Goal: Communication & Community: Answer question/provide support

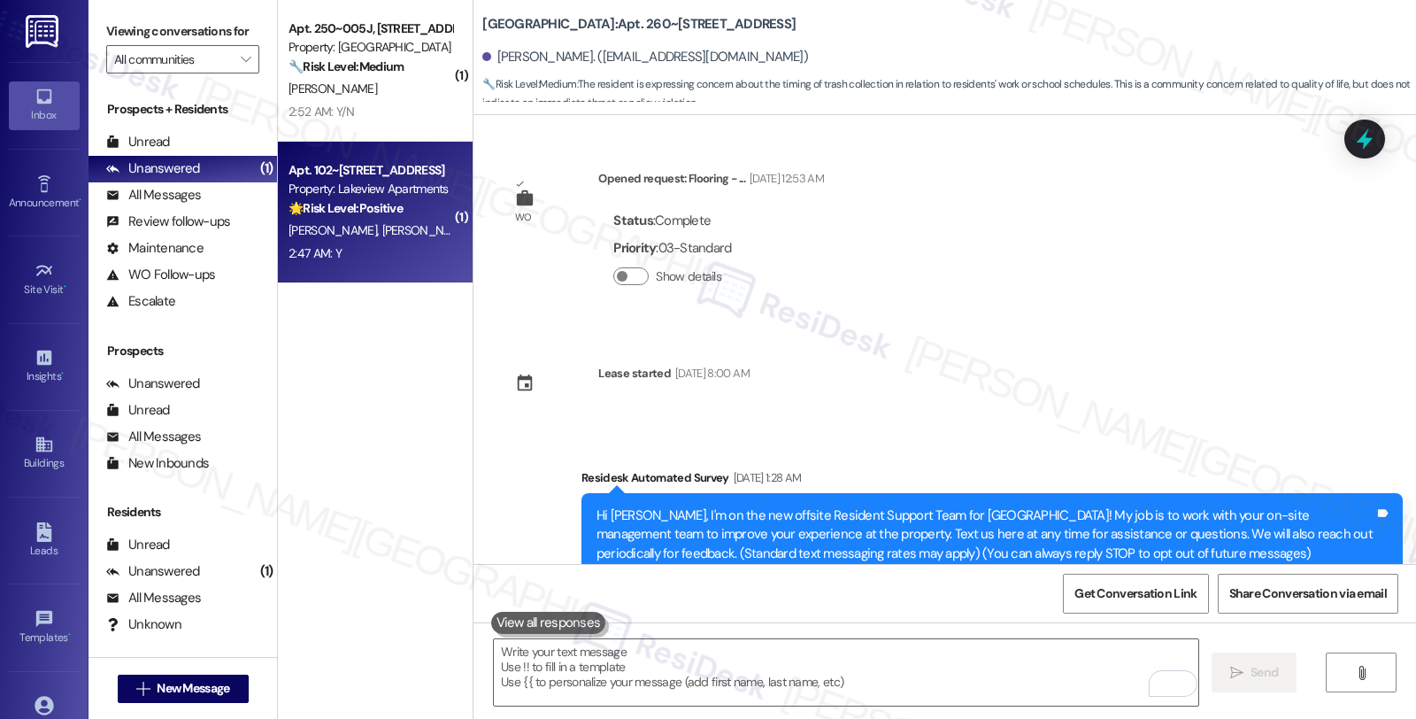
scroll to position [2863, 0]
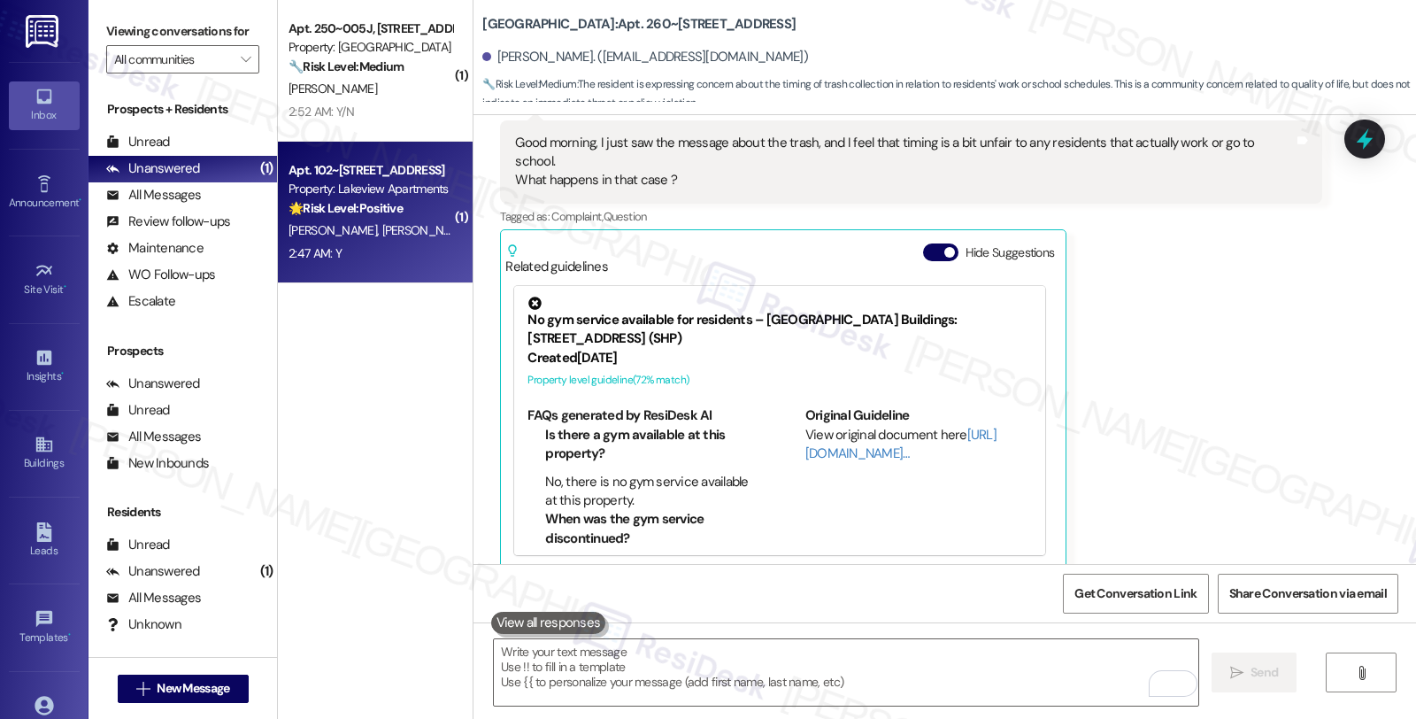
click at [383, 210] on strong "🌟 Risk Level: Positive" at bounding box center [345, 208] width 114 height 16
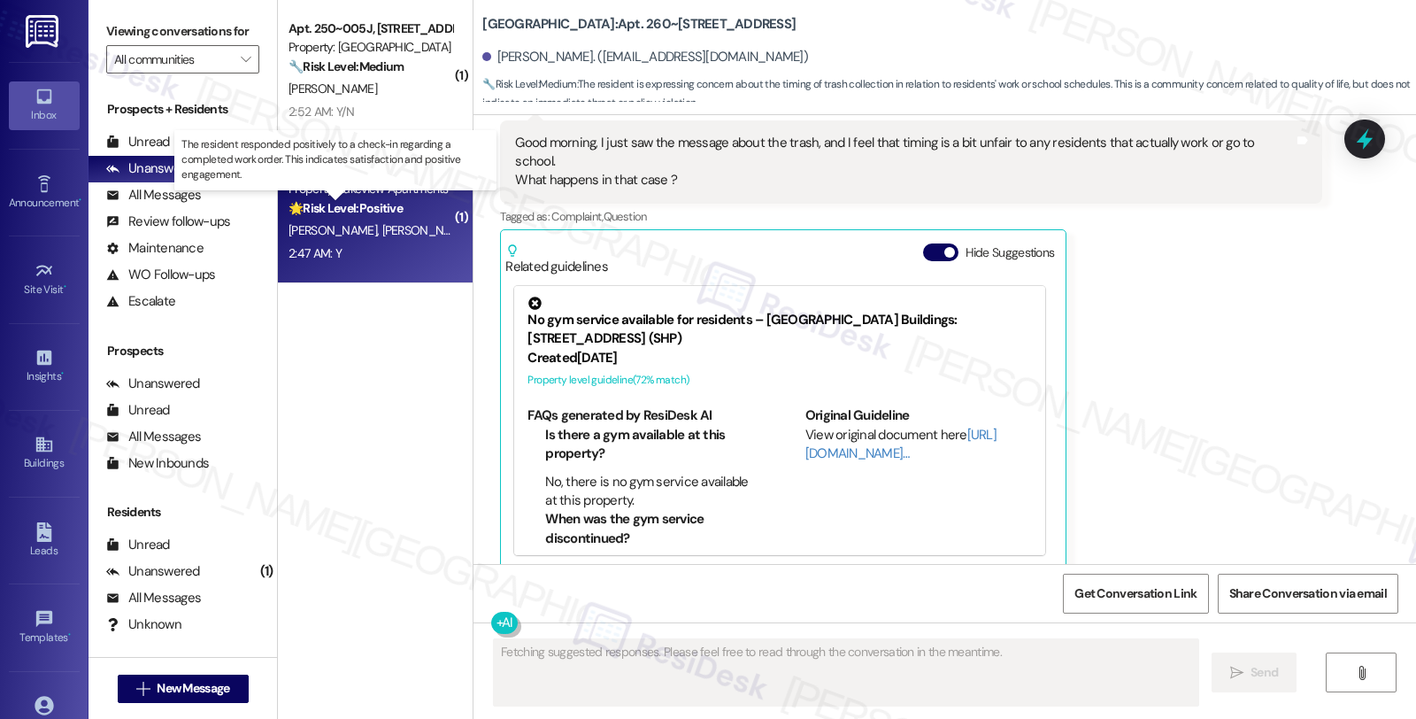
type textarea "Fetching suggested responses. Please feel free to read through the conversation…"
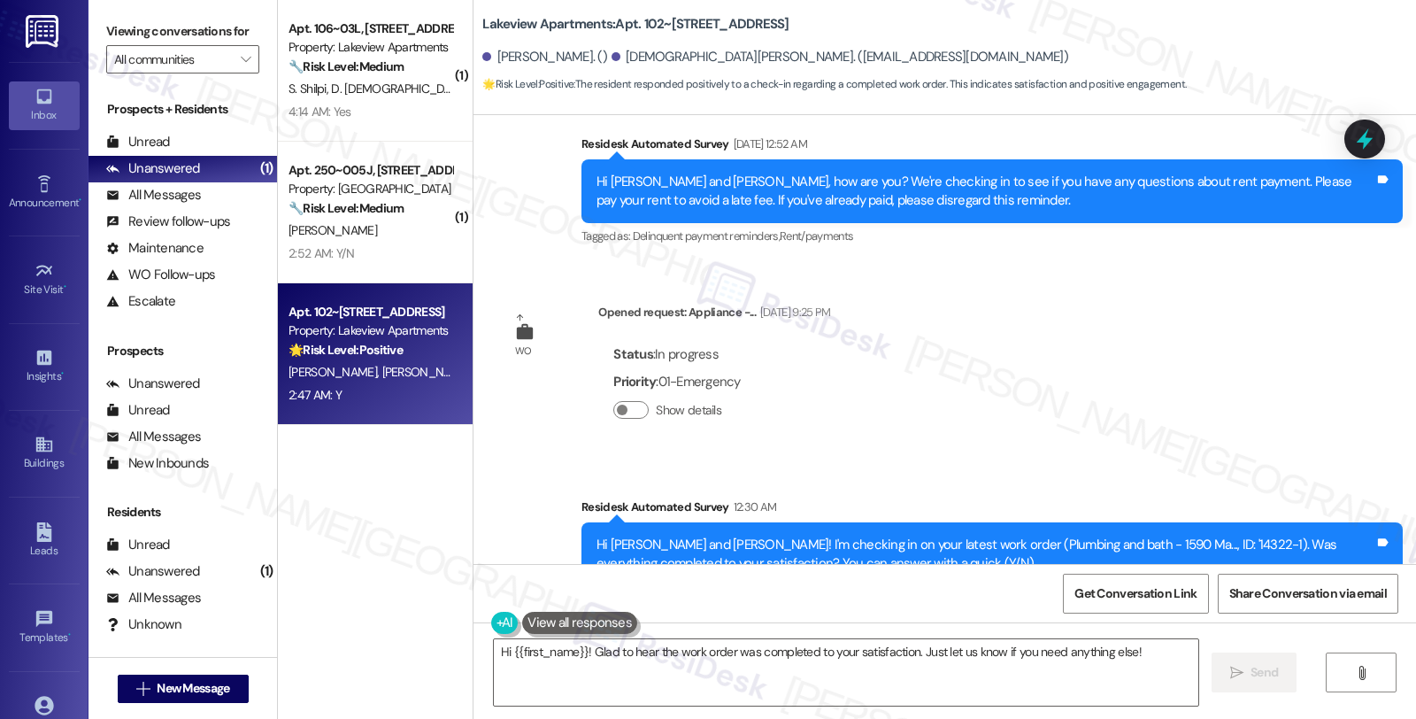
scroll to position [2880, 0]
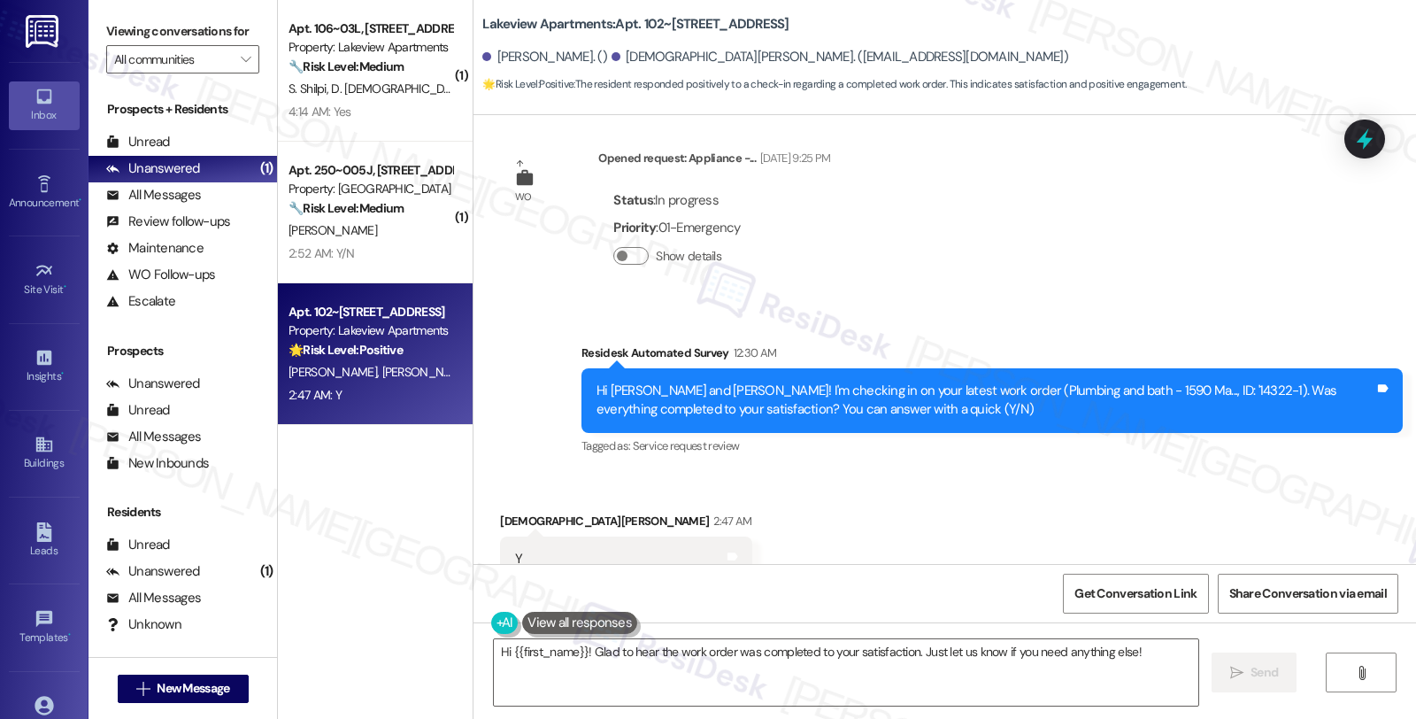
click at [502, 511] on div "[DEMOGRAPHIC_DATA][PERSON_NAME] 2:47 AM" at bounding box center [625, 523] width 251 height 25
copy div "[PERSON_NAME]"
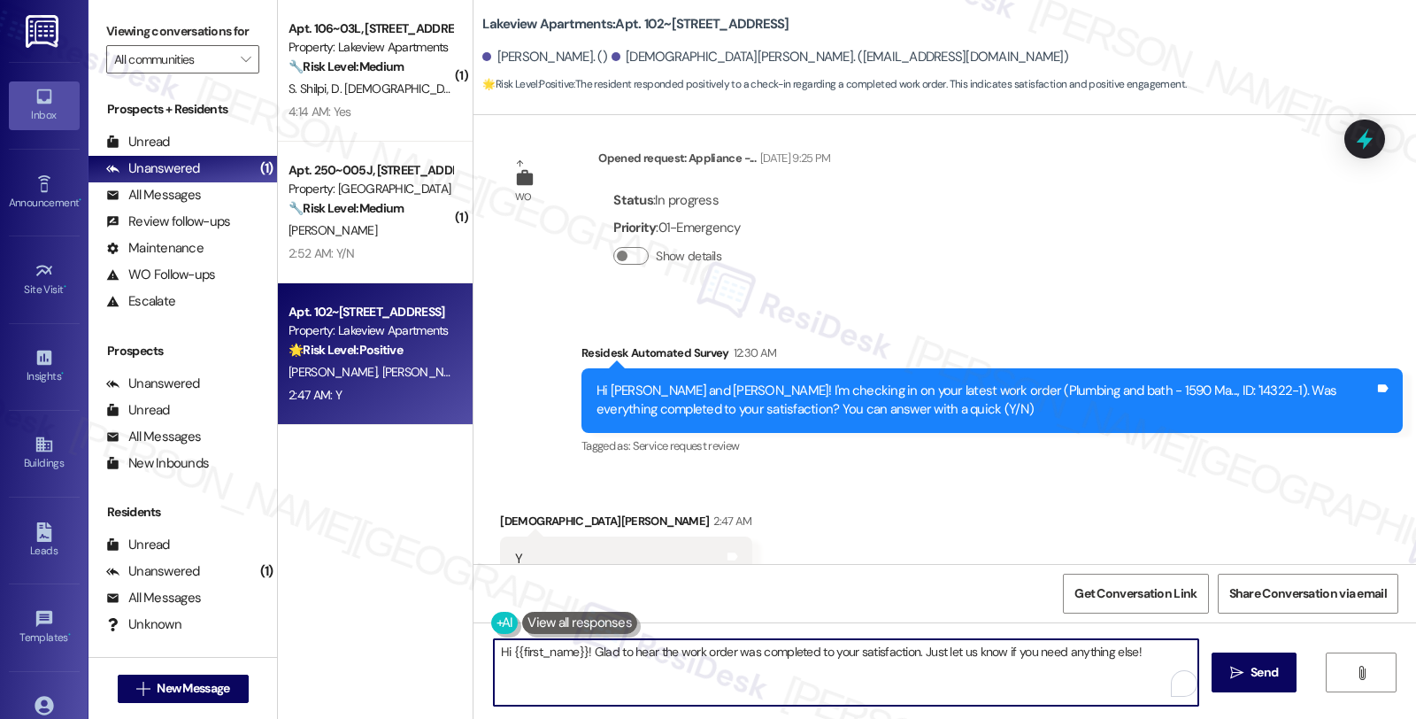
drag, startPoint x: 501, startPoint y: 650, endPoint x: 579, endPoint y: 651, distance: 77.9
click at [579, 651] on textarea "Hi {{first_name}}! Glad to hear the work order was completed to your satisfacti…" at bounding box center [846, 672] width 704 height 66
paste textarea "[PERSON_NAME]"
type textarea "Hi [PERSON_NAME], glad to hear the work order was completed to your satisfactio…"
click at [1253, 670] on span "Send" at bounding box center [1263, 672] width 27 height 19
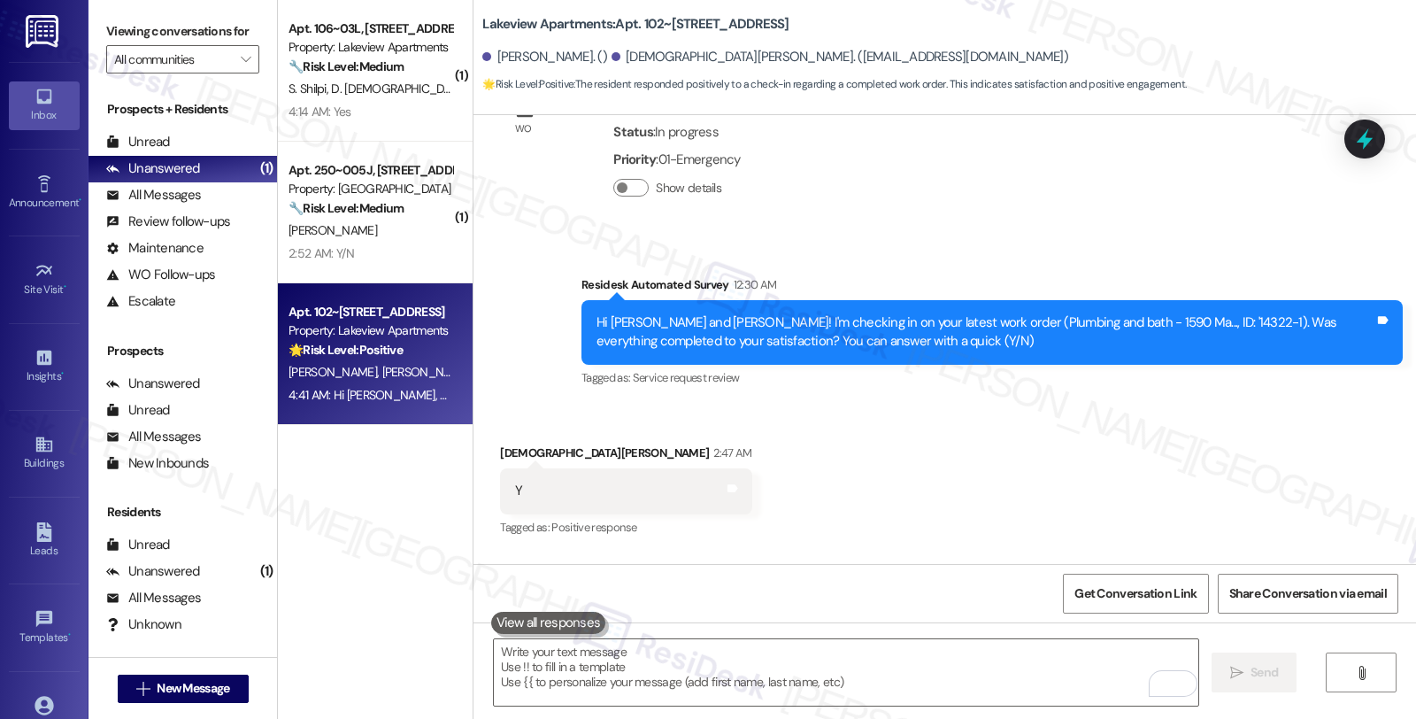
scroll to position [3003, 0]
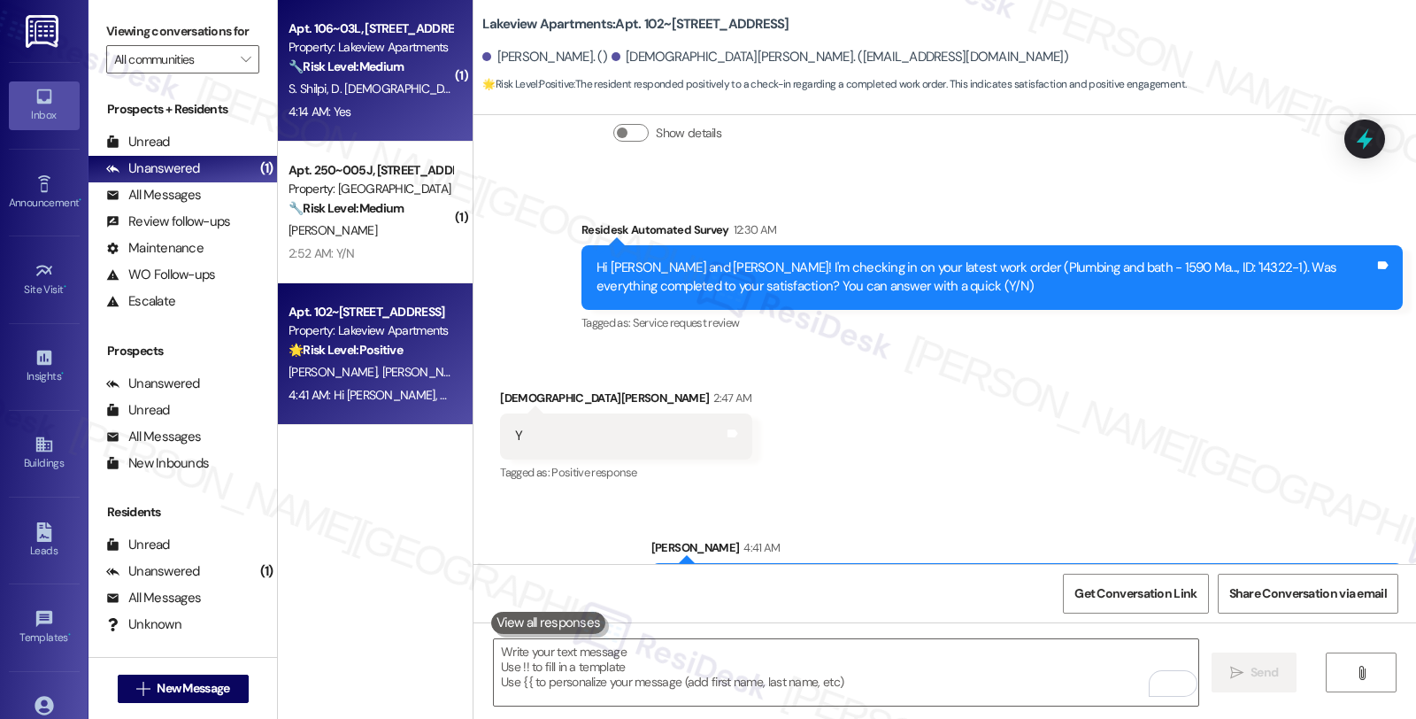
click at [363, 69] on strong "🔧 Risk Level: Medium" at bounding box center [345, 66] width 115 height 16
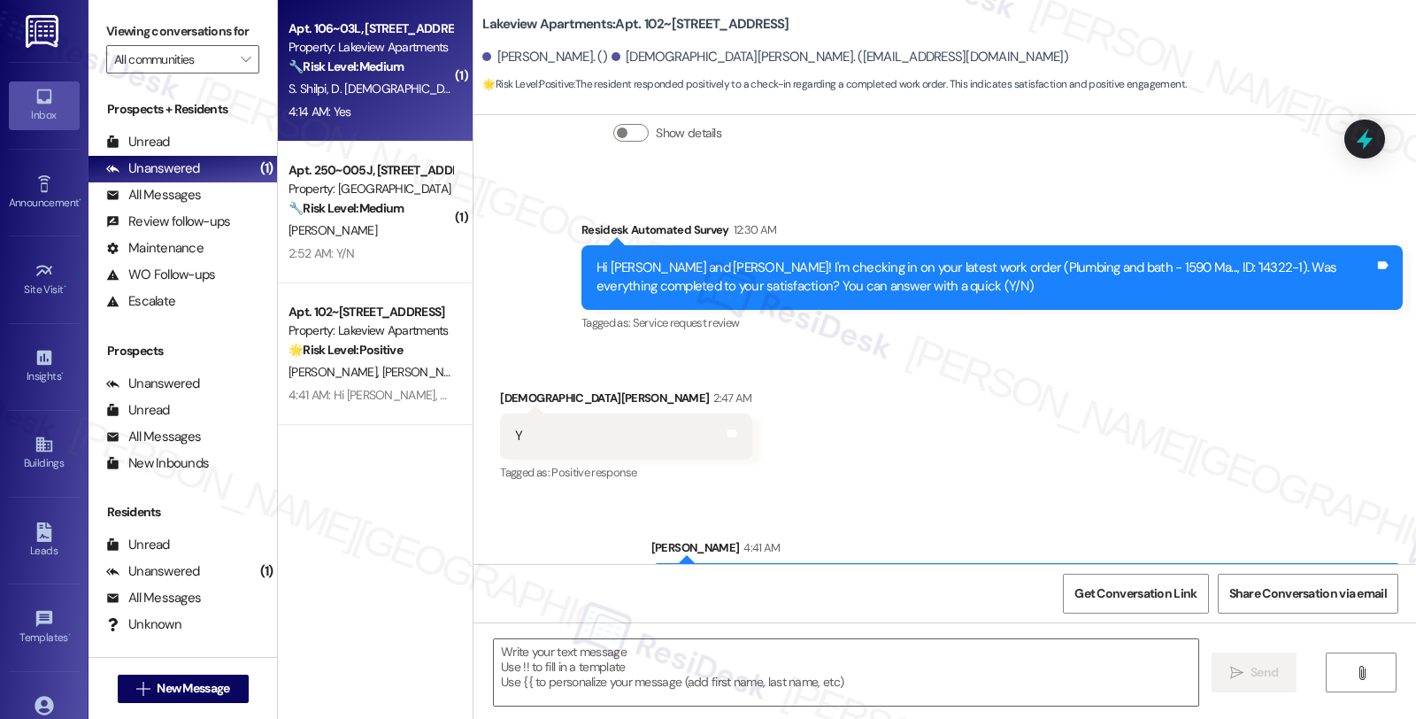
type textarea "Fetching suggested responses. Please feel free to read through the conversation…"
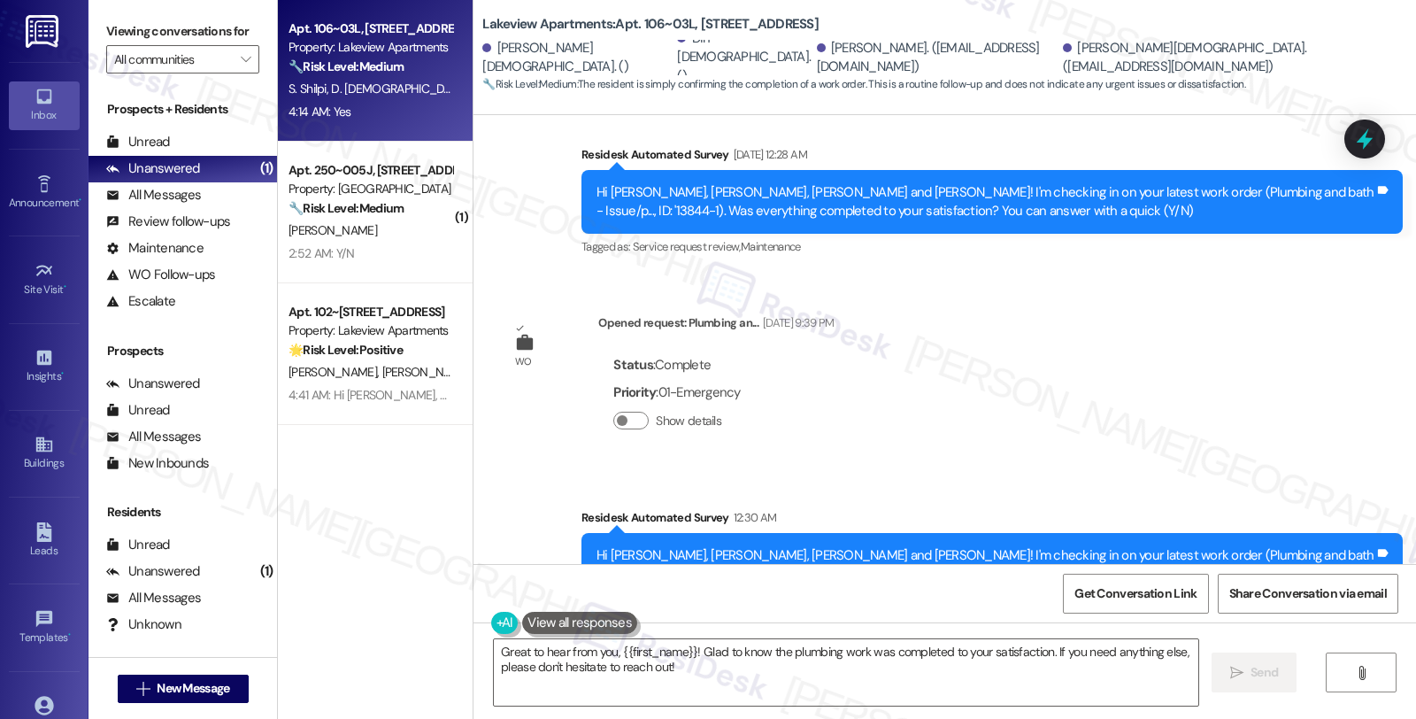
scroll to position [3488, 0]
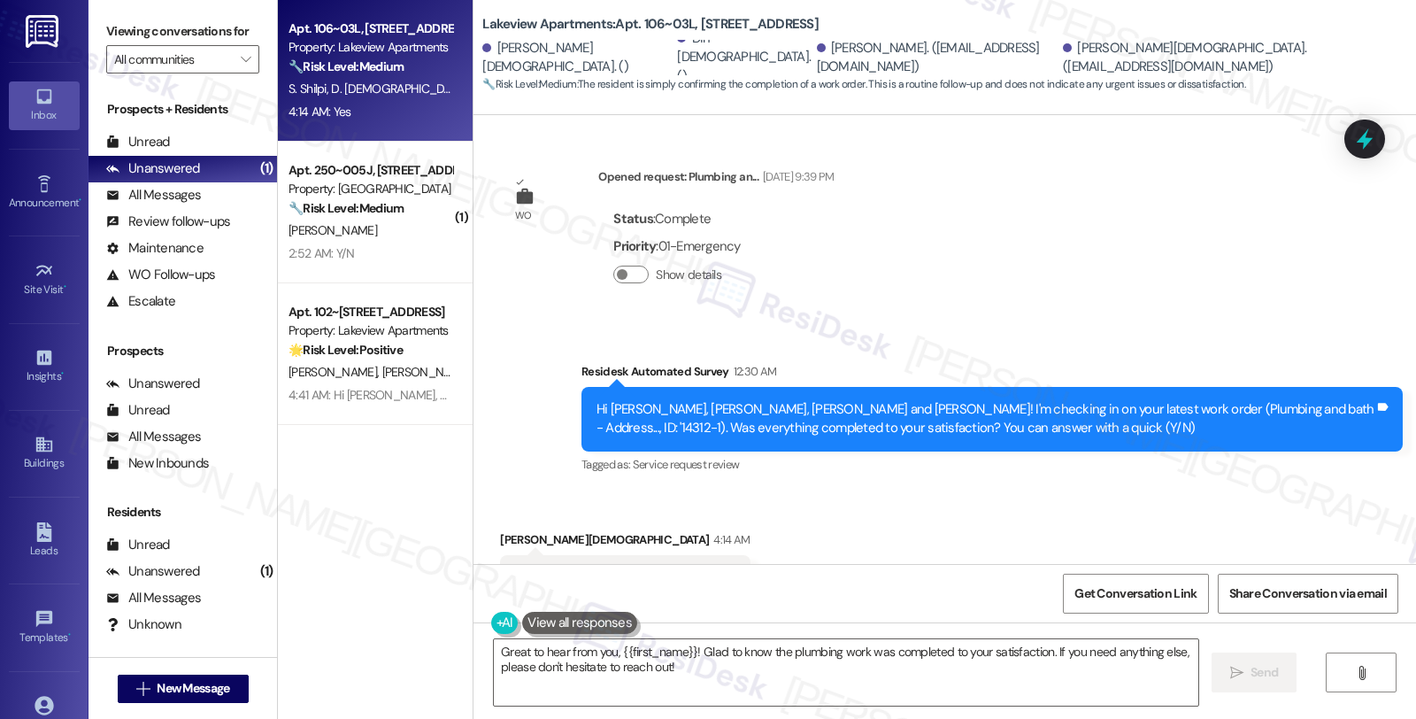
click at [500, 530] on div "[PERSON_NAME][DEMOGRAPHIC_DATA] 4:14 AM" at bounding box center [625, 542] width 250 height 25
copy div "[PERSON_NAME]"
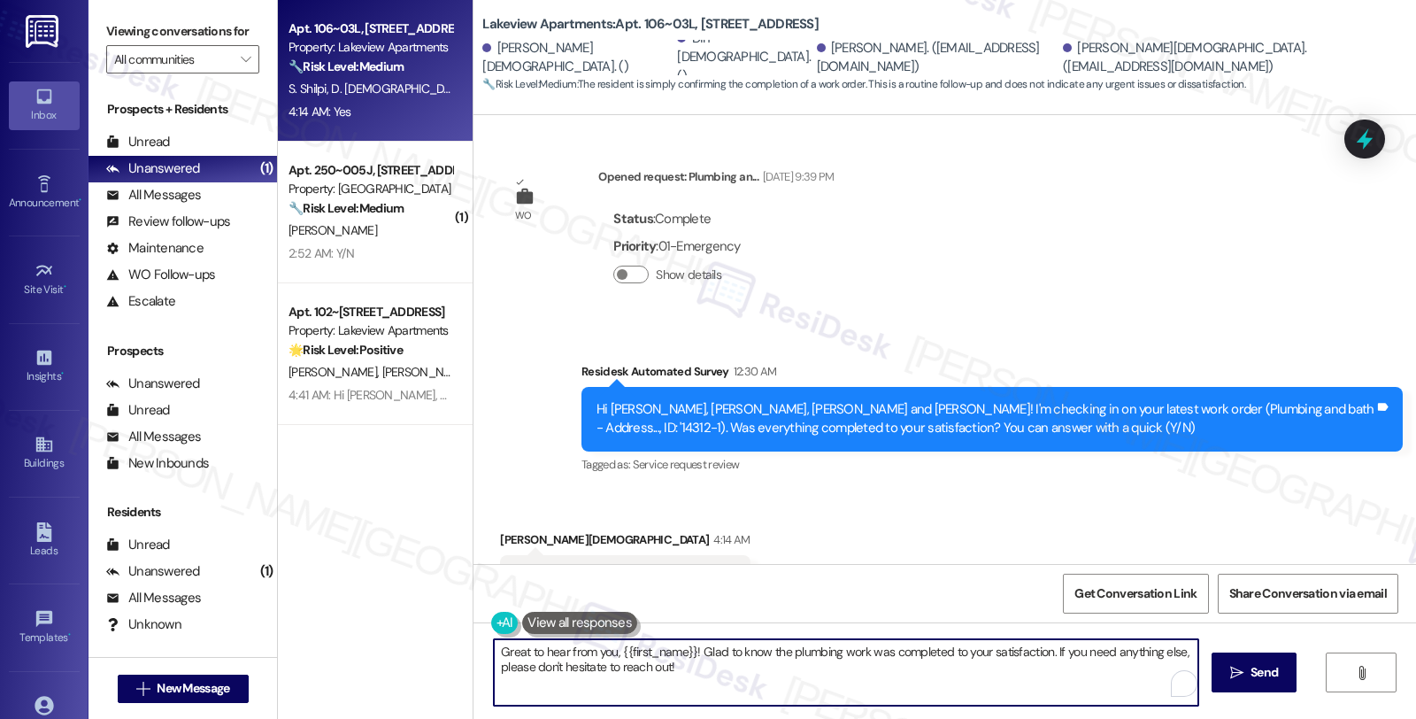
drag, startPoint x: 609, startPoint y: 650, endPoint x: 686, endPoint y: 648, distance: 77.0
click at [686, 648] on textarea "Great to hear from you, {{first_name}}! Glad to know the plumbing work was comp…" at bounding box center [846, 672] width 704 height 66
paste textarea "[PERSON_NAME]"
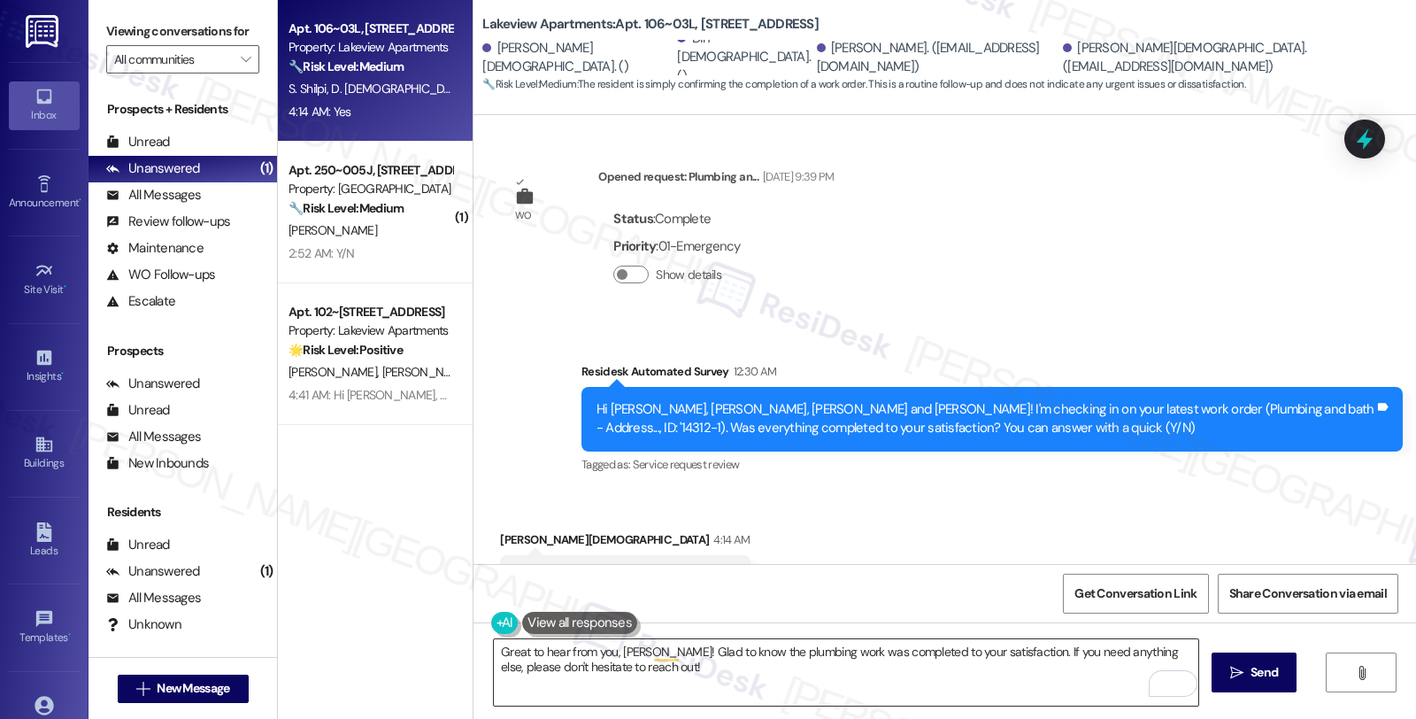
click at [901, 686] on textarea "Great to hear from you, [PERSON_NAME]! Glad to know the plumbing work was compl…" at bounding box center [846, 672] width 704 height 66
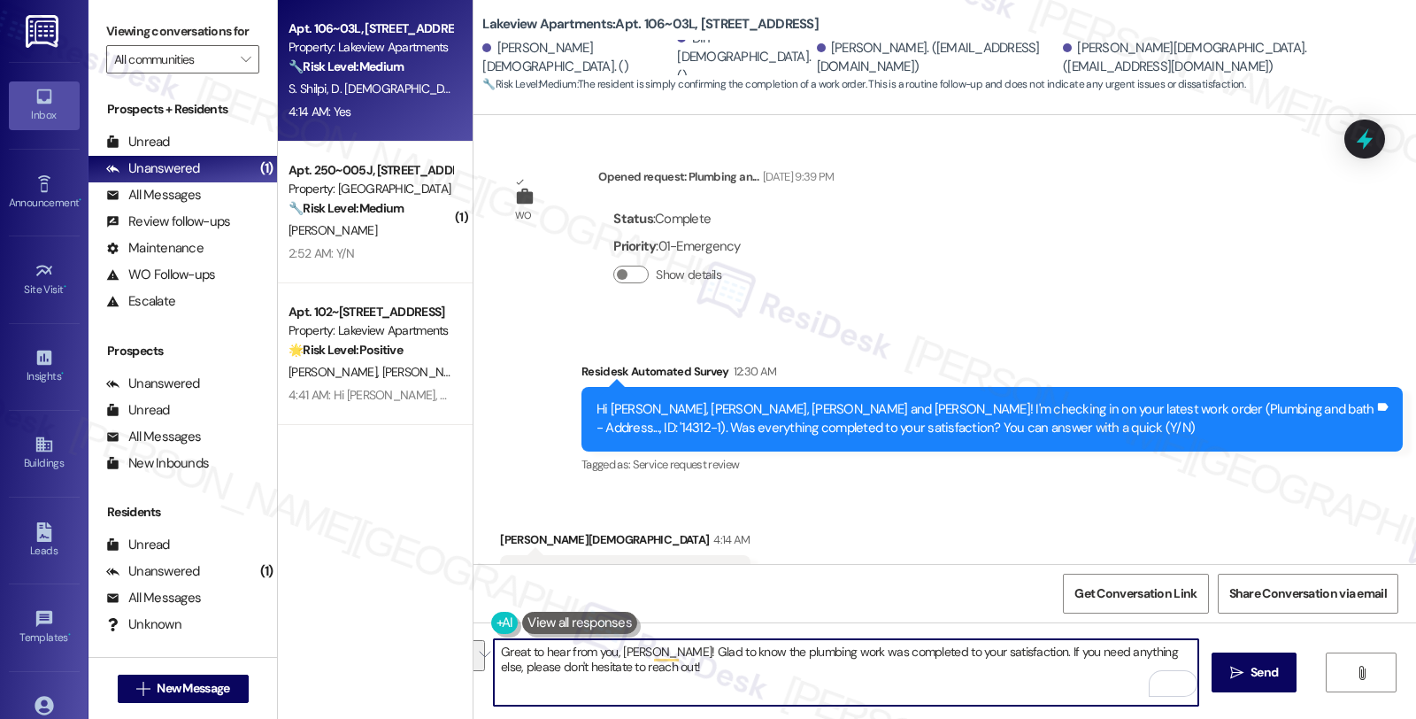
drag, startPoint x: 995, startPoint y: 648, endPoint x: 1018, endPoint y: 677, distance: 36.6
click at [1018, 677] on textarea "Great to hear from you, [PERSON_NAME]! Glad to know the plumbing work was compl…" at bounding box center [846, 672] width 704 height 66
paste textarea "We strive to make your experience here as smooth as possible, and your positive…"
type textarea "Great to hear from you, [PERSON_NAME]! Glad to know the plumbing work was compl…"
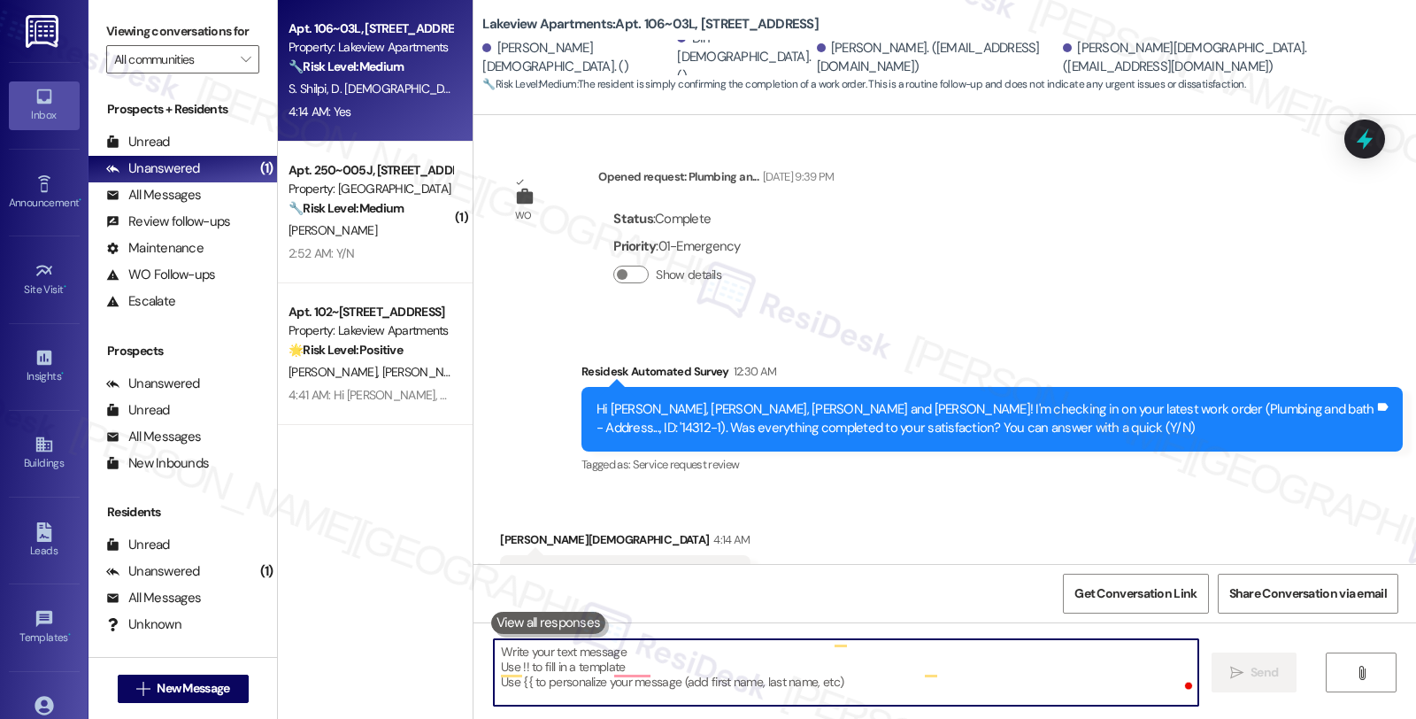
scroll to position [0, 0]
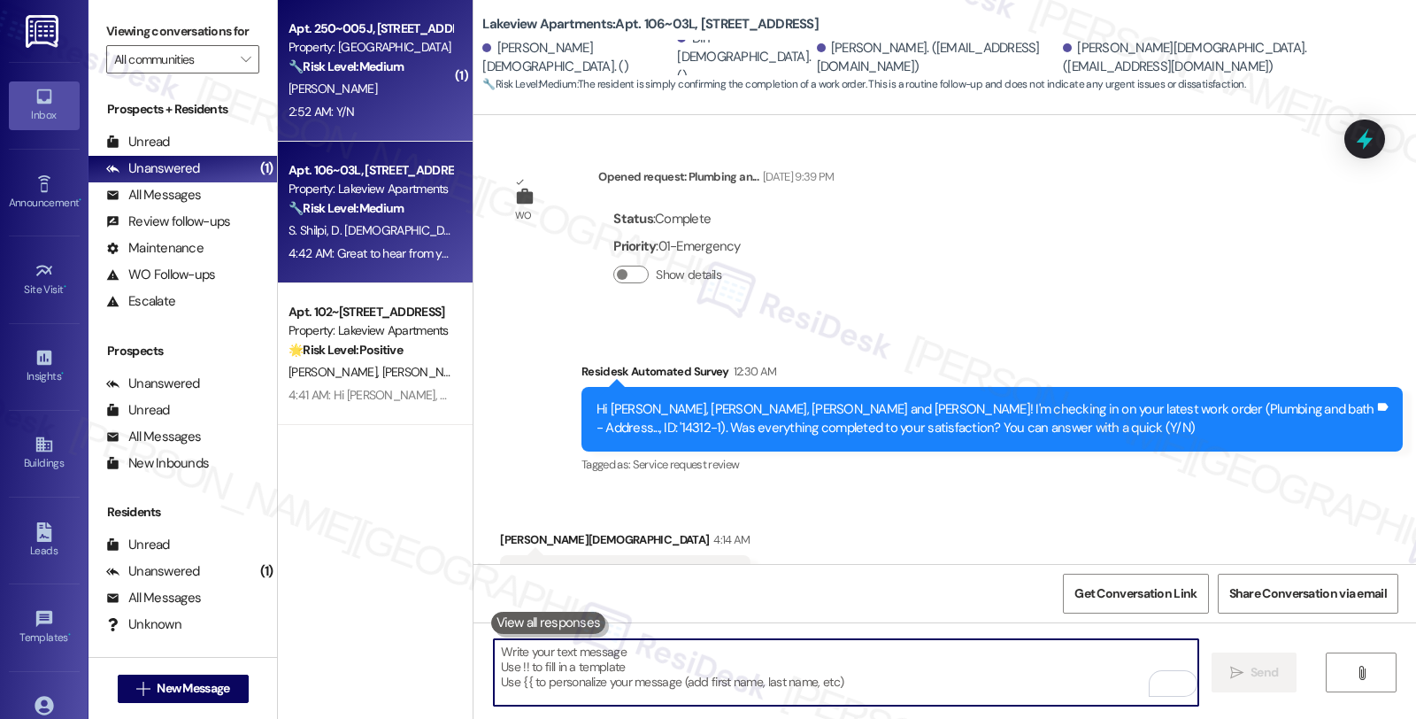
click at [370, 118] on div "2:52 AM: Y/N 2:52 AM: Y/N" at bounding box center [370, 112] width 167 height 22
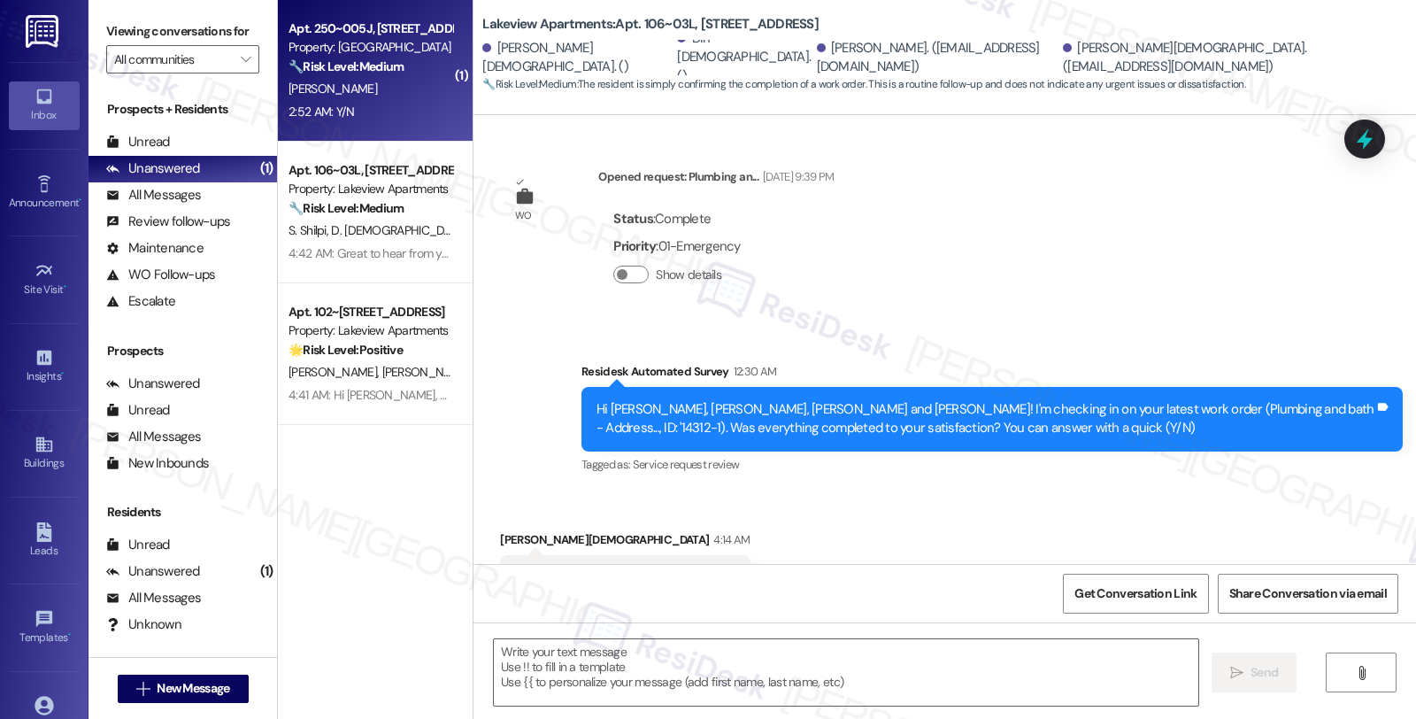
type textarea "Fetching suggested responses. Please feel free to read through the conversation…"
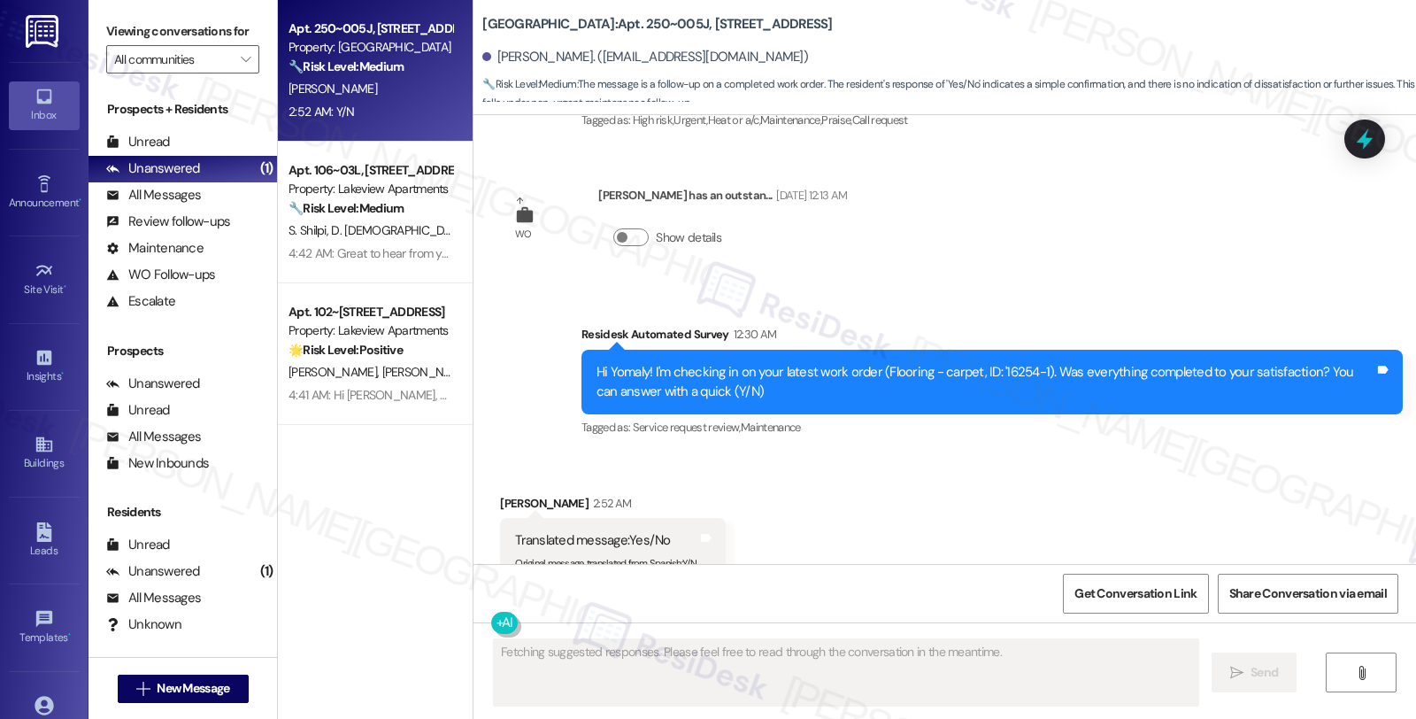
scroll to position [5269, 0]
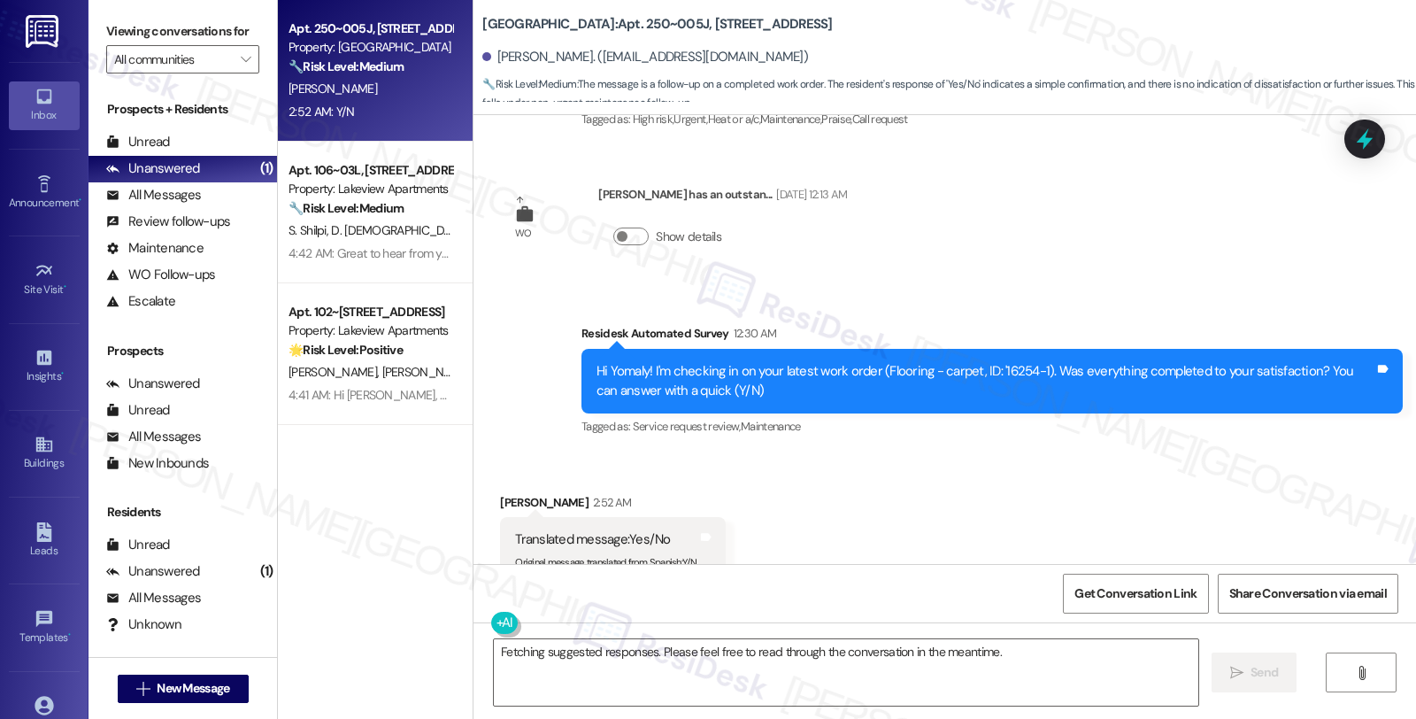
click at [500, 493] on div "[PERSON_NAME] 2:52 AM" at bounding box center [612, 505] width 225 height 25
copy div "Yomaly"
click at [494, 658] on textarea "Fetching suggested responses. Please feel free to read through the conversation…" at bounding box center [846, 672] width 704 height 66
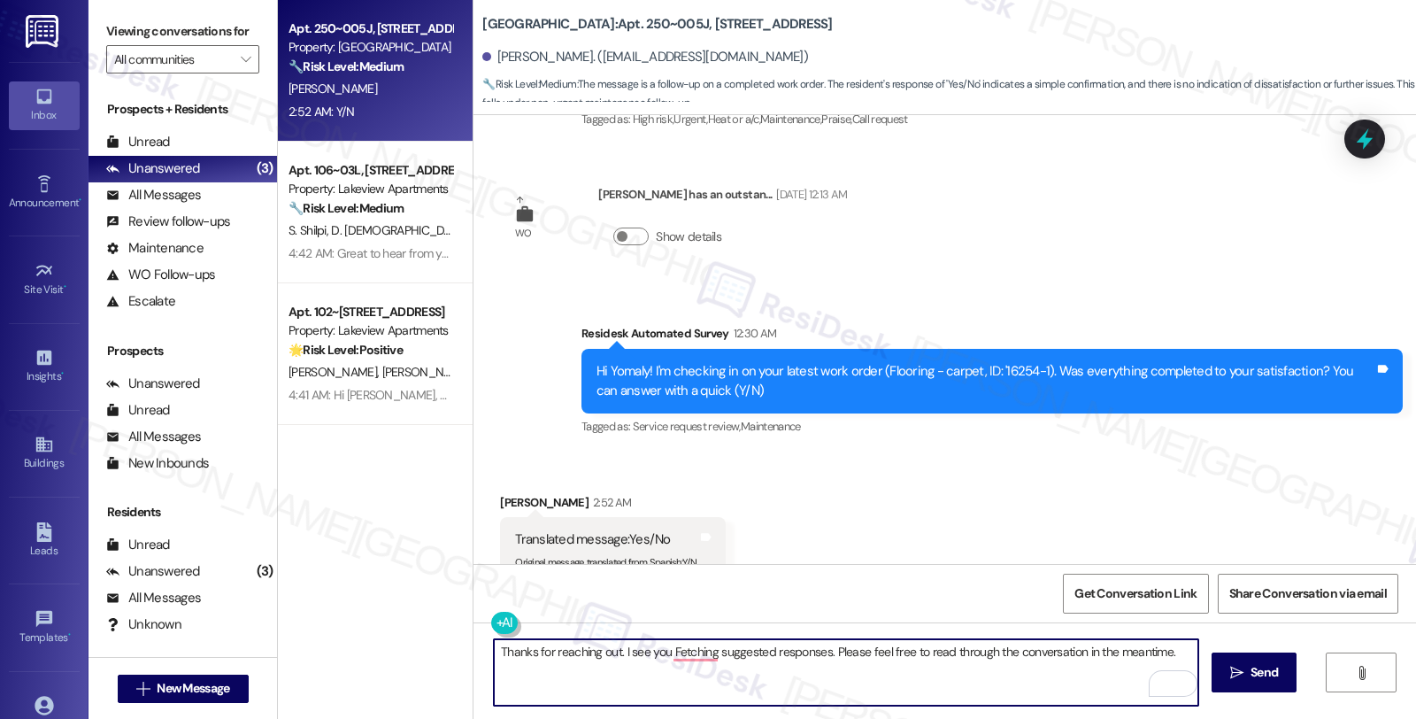
drag, startPoint x: 612, startPoint y: 651, endPoint x: 1223, endPoint y: 631, distance: 610.9
click at [1223, 631] on div "Thanks for reaching out. I see you Fetching suggested responses. Please feel fr…" at bounding box center [944, 688] width 942 height 133
paste textarea "'m sorry that the work order wasn't completed to your satisfaction. Can you ple…"
click at [911, 679] on textarea "Thanks for reaching out. I'm sorry that the work order wasn't completed to your…" at bounding box center [846, 672] width 704 height 66
type textarea "Thanks for reaching out. I'm sorry that the work order wasn't completed to your…"
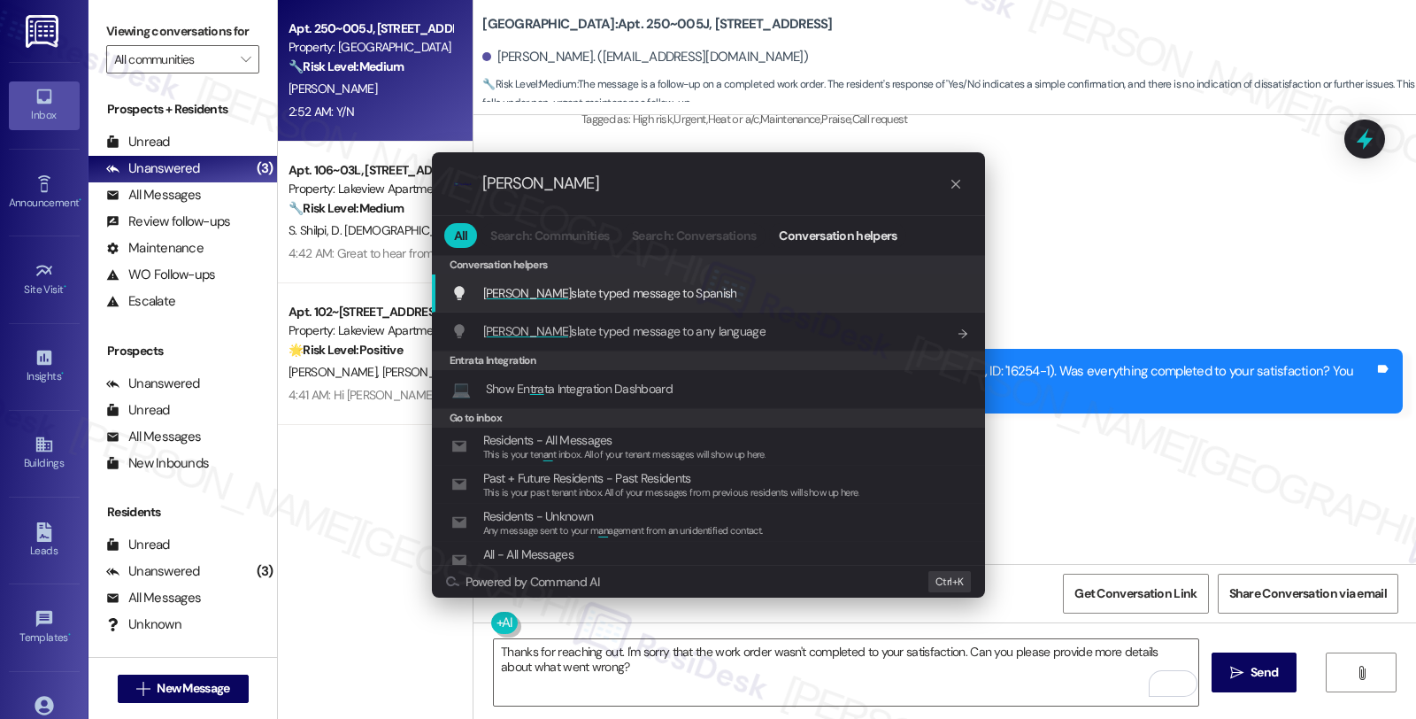
type input "[PERSON_NAME]"
click at [650, 290] on span "Tran slate typed message to Spanish" at bounding box center [610, 293] width 254 height 16
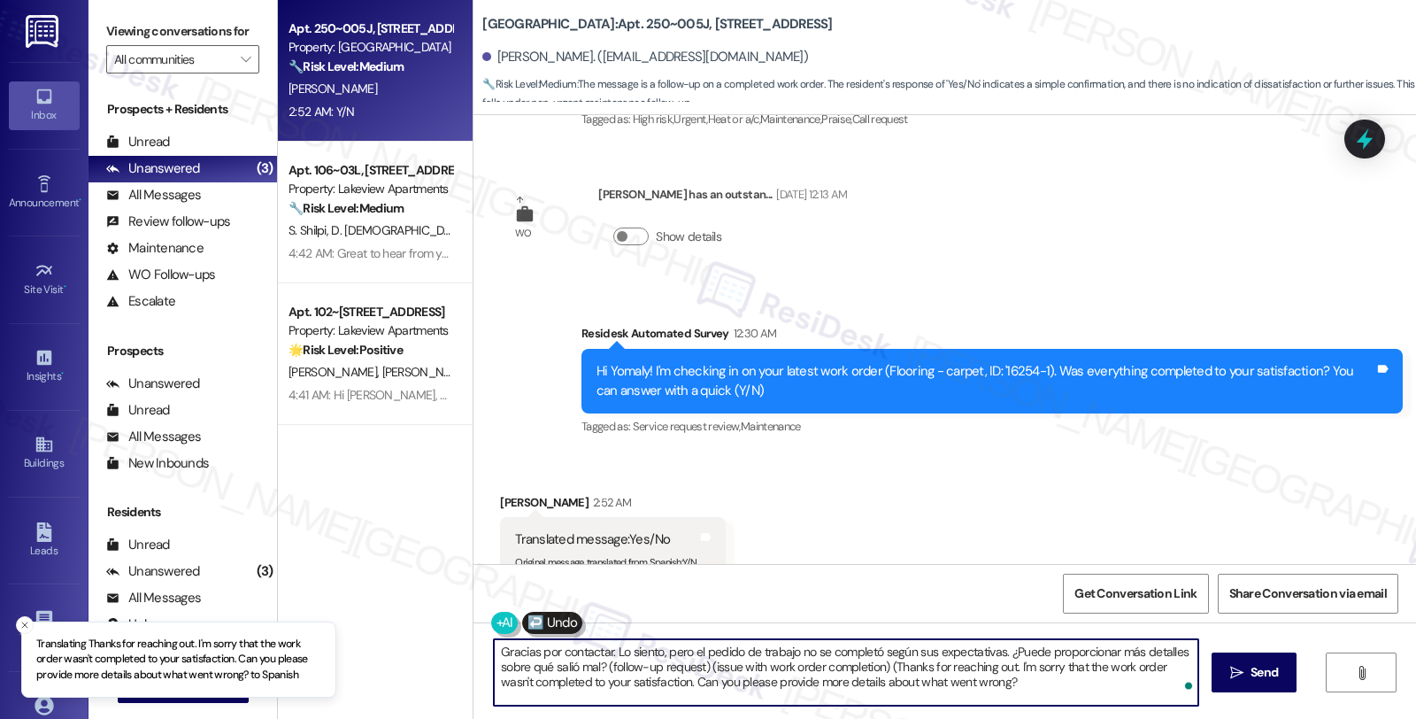
type textarea "Gracias por contactar. Lo siento, pero el pedido de trabajo no se completó segú…"
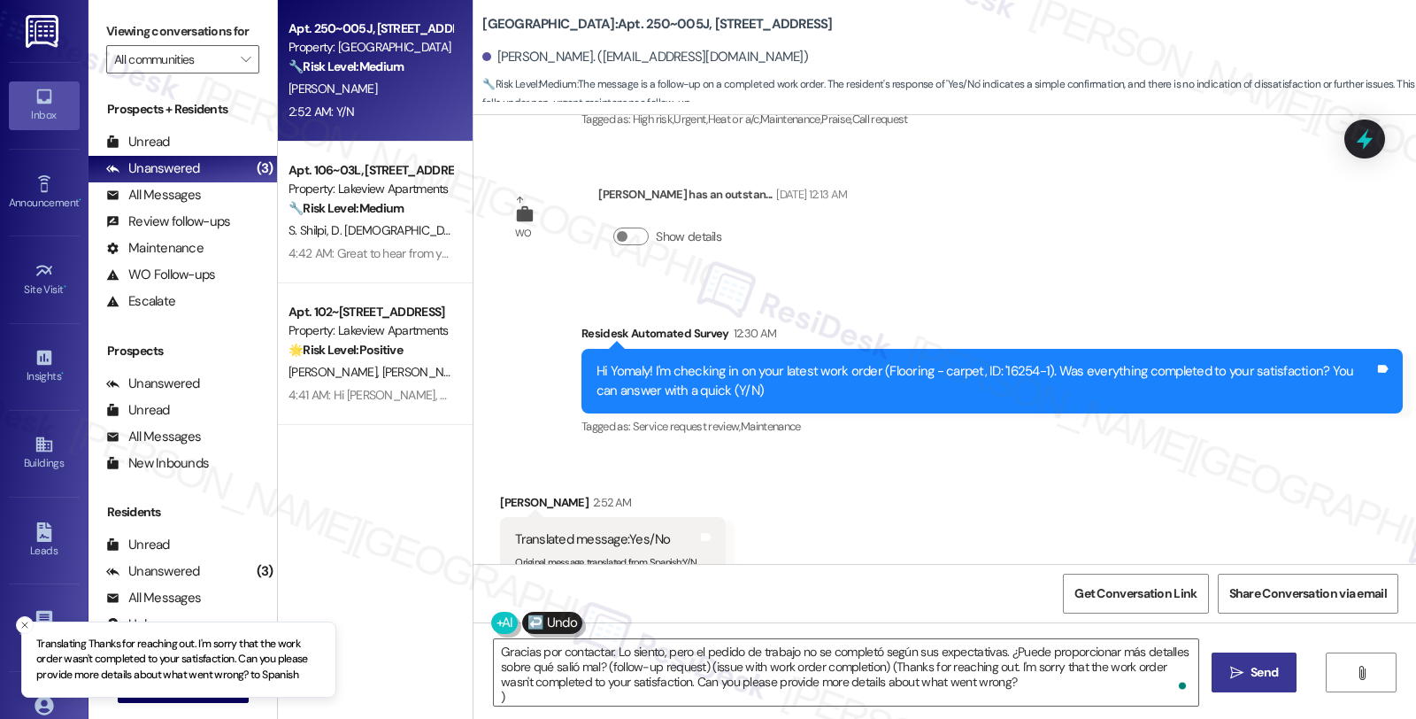
click at [1249, 658] on button " Send" at bounding box center [1254, 672] width 86 height 40
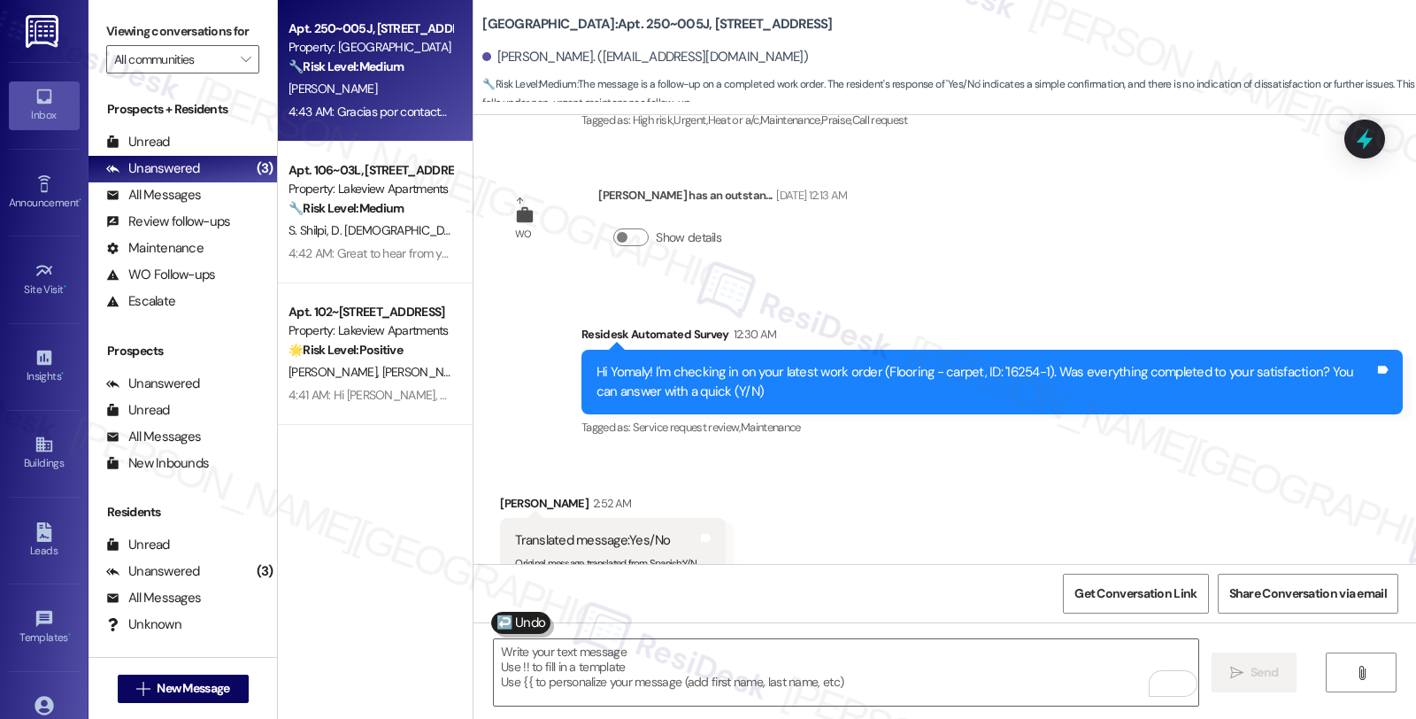
scroll to position [5449, 0]
